Goal: Navigation & Orientation: Find specific page/section

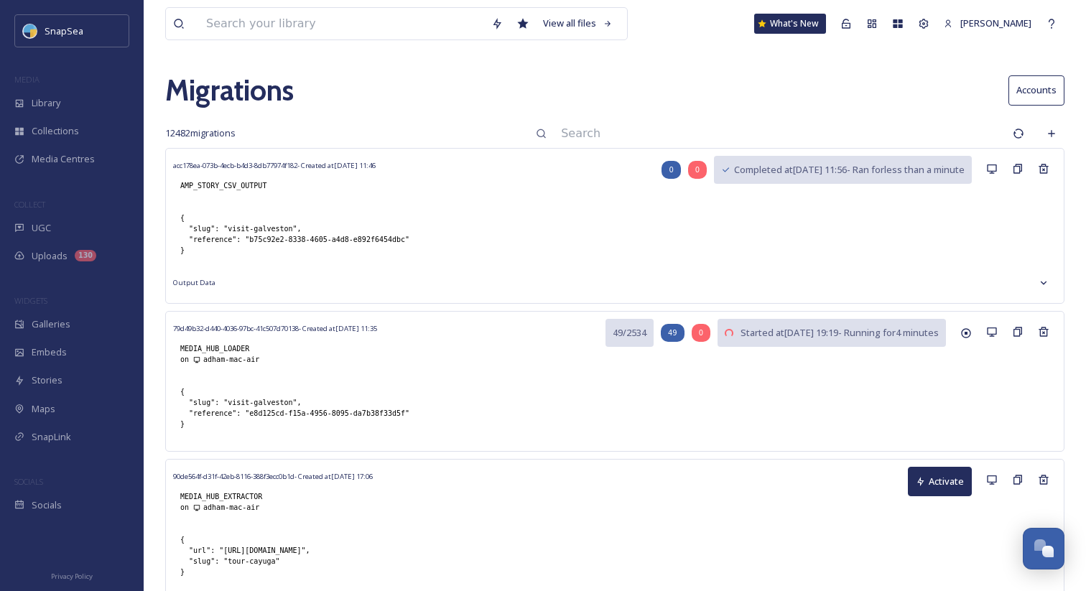
click at [645, 129] on input at bounding box center [780, 134] width 452 height 32
click at [628, 135] on input at bounding box center [780, 134] width 452 height 32
click at [729, 126] on input at bounding box center [780, 134] width 452 height 32
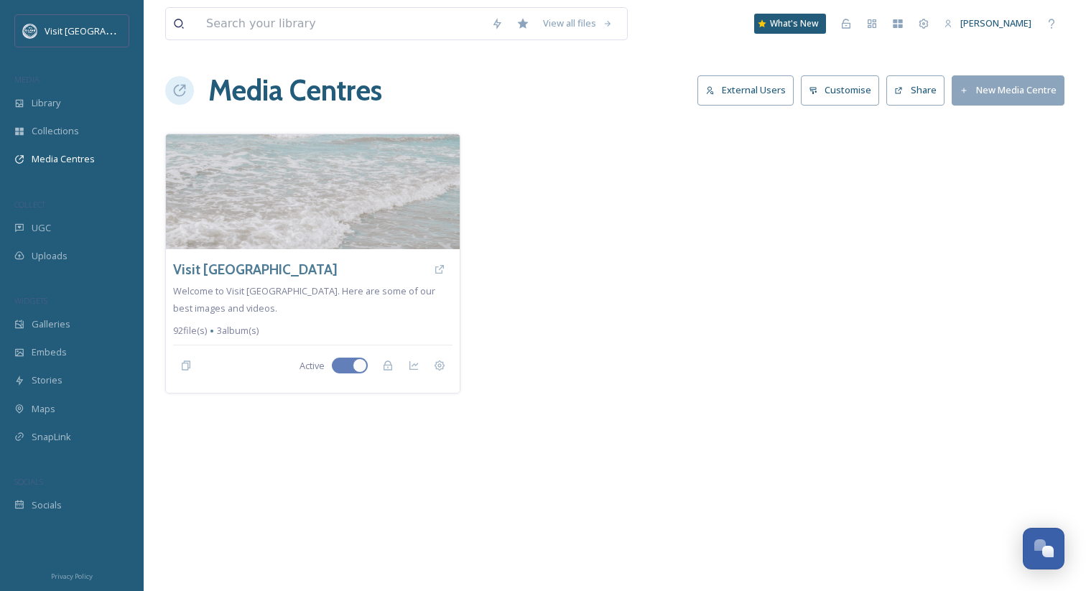
click at [333, 89] on h1 "Media Centres" at bounding box center [295, 90] width 174 height 43
click at [320, 91] on h1 "Media Centres" at bounding box center [295, 90] width 174 height 43
click at [38, 162] on span "Media Centres" at bounding box center [63, 159] width 63 height 14
click at [63, 131] on span "Collections" at bounding box center [55, 131] width 47 height 14
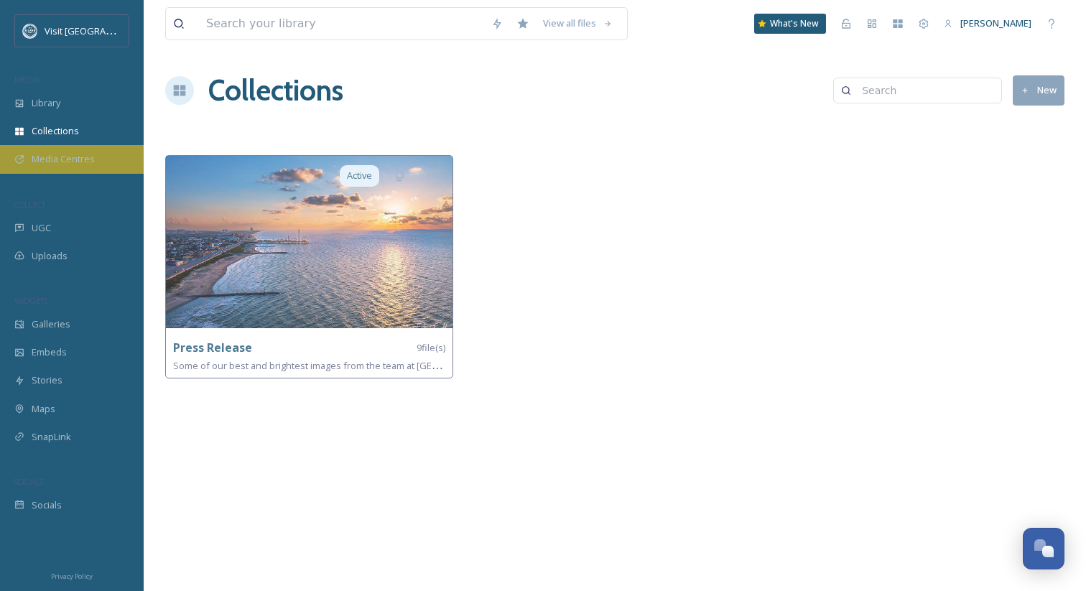
click at [68, 157] on span "Media Centres" at bounding box center [63, 159] width 63 height 14
